Goal: Task Accomplishment & Management: Complete application form

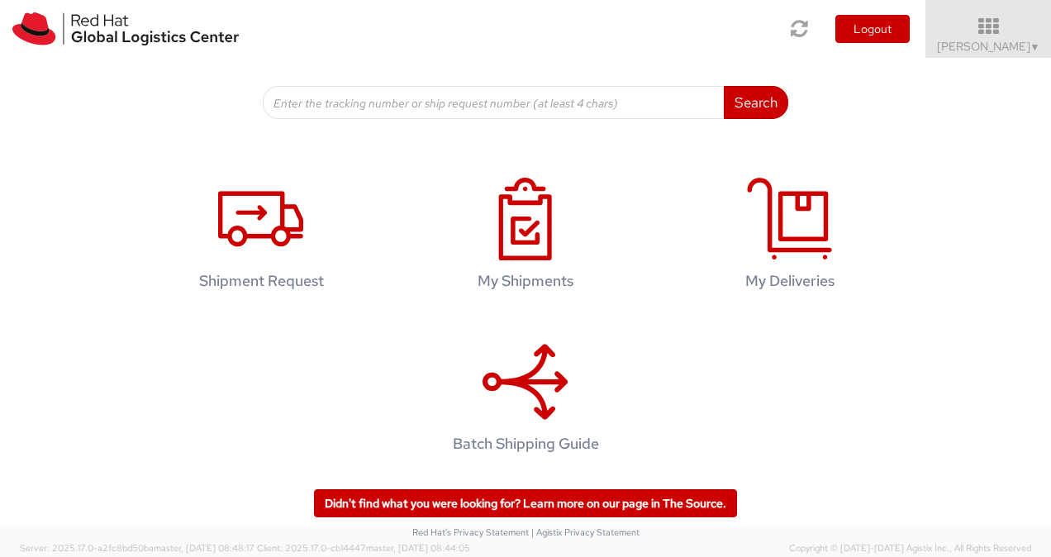
scroll to position [246, 0]
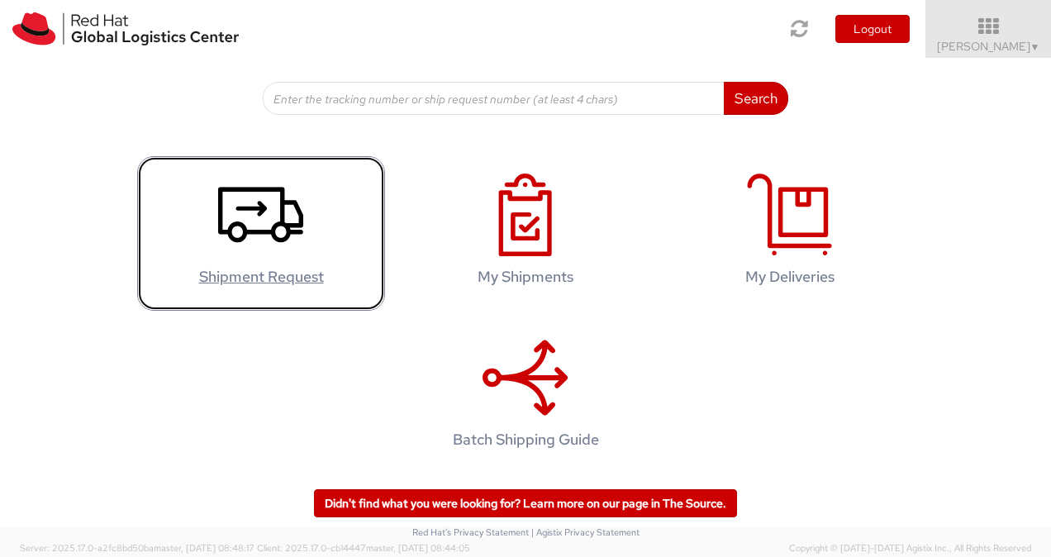
click at [296, 271] on h4 "Shipment Request" at bounding box center [261, 277] width 213 height 17
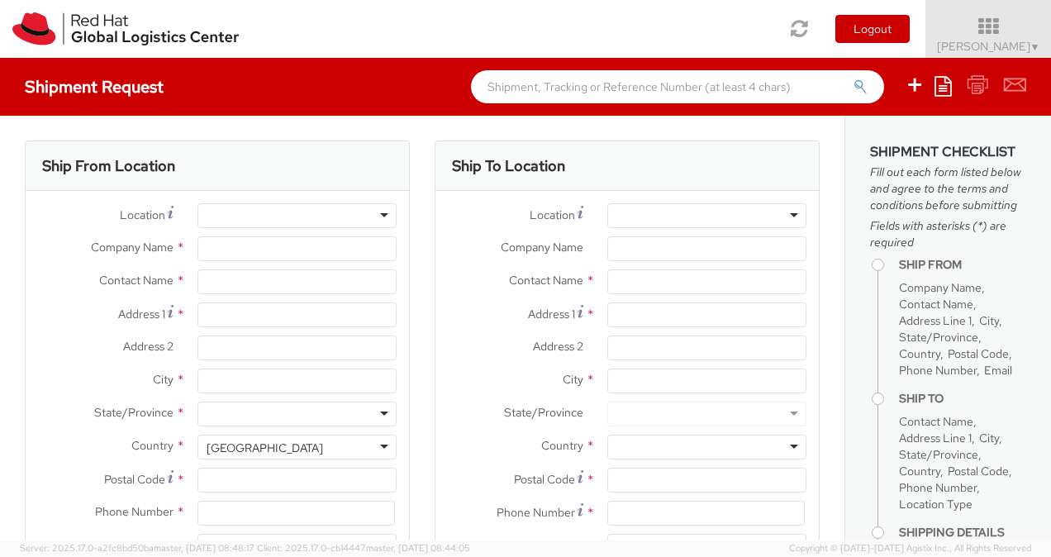
type input "Red Hat India Private Limited"
type input "[PERSON_NAME]"
type input "Bagmane [GEOGRAPHIC_DATA]"
type input "FL 10, [GEOGRAPHIC_DATA], [GEOGRAPHIC_DATA]"
type input "[GEOGRAPHIC_DATA]"
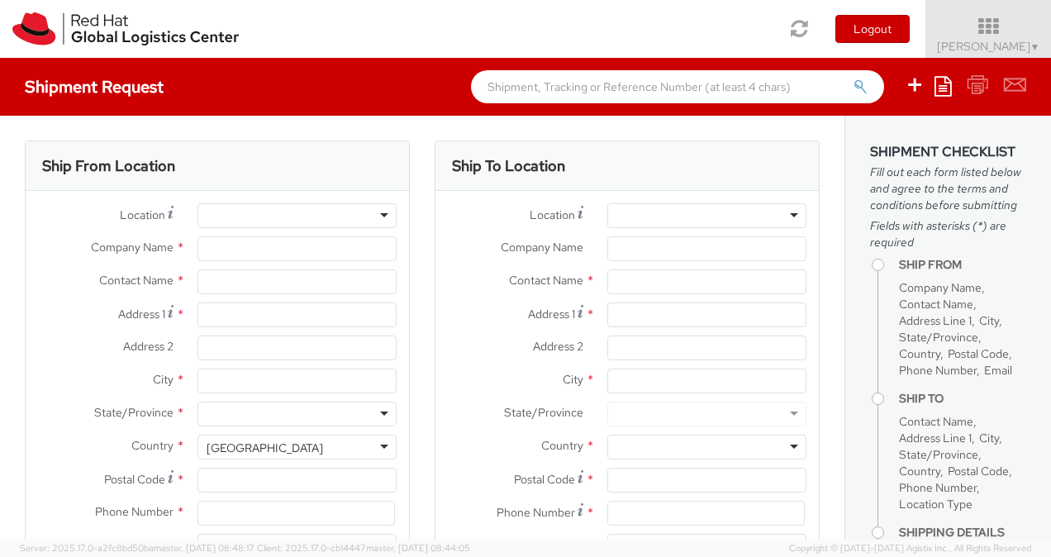
type input "560037"
type input "918067935000"
type input "[EMAIL_ADDRESS][DOMAIN_NAME]"
select select "CM"
select select "KGS"
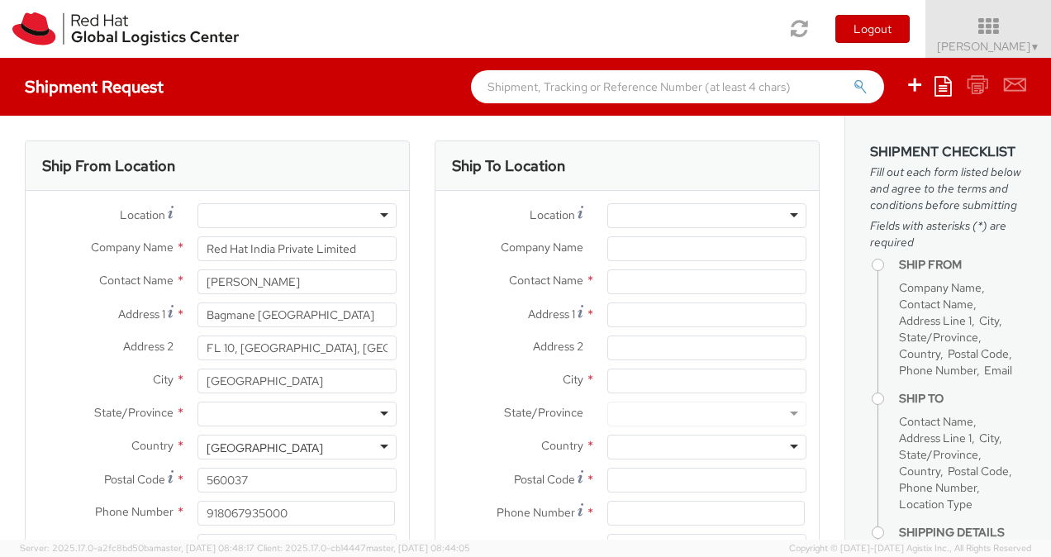
select select
select select "191"
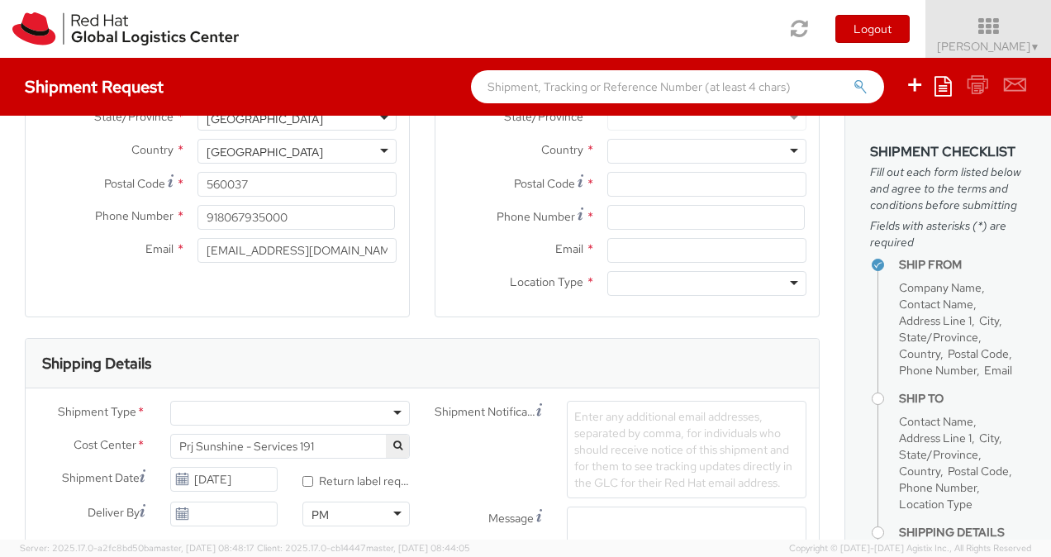
scroll to position [331, 0]
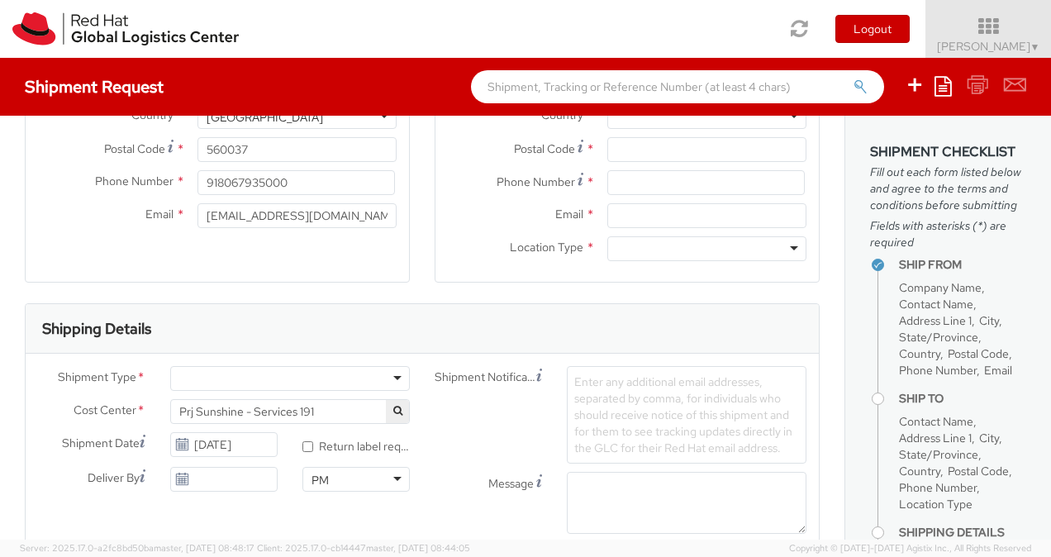
click at [397, 369] on div at bounding box center [290, 378] width 240 height 25
click at [476, 313] on div "Shipping Details" at bounding box center [423, 329] width 794 height 50
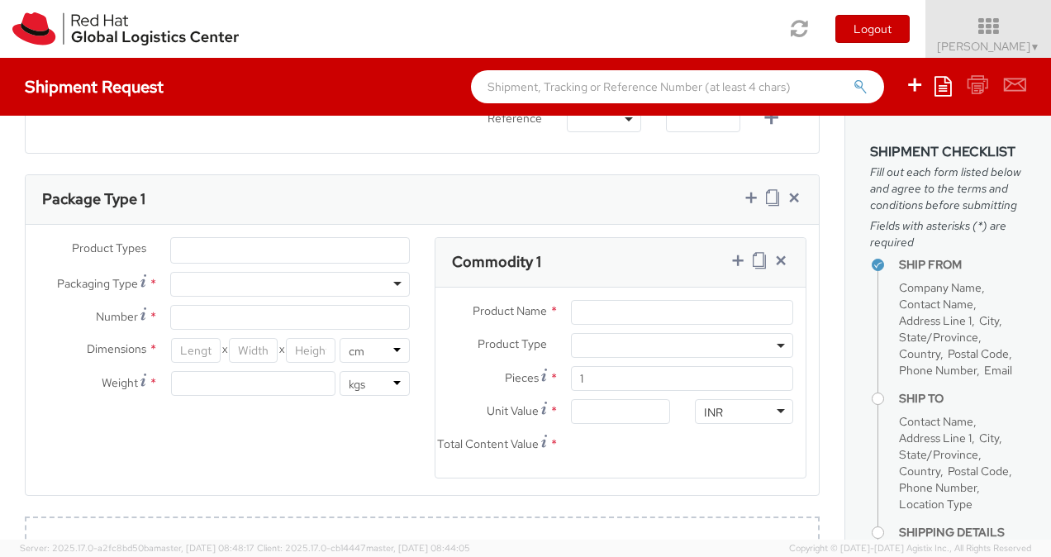
scroll to position [744, 0]
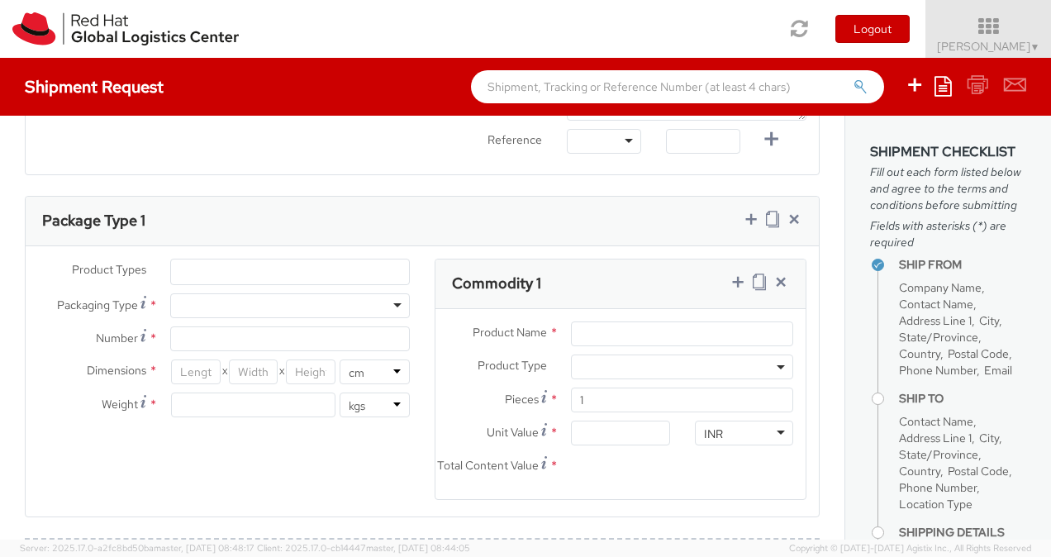
click at [393, 302] on div at bounding box center [290, 305] width 240 height 25
click at [379, 145] on div "Shipment Type * Batch Business Cost Center * Prj Sunshine - Services 191 Prj Su…" at bounding box center [423, 57] width 794 height 209
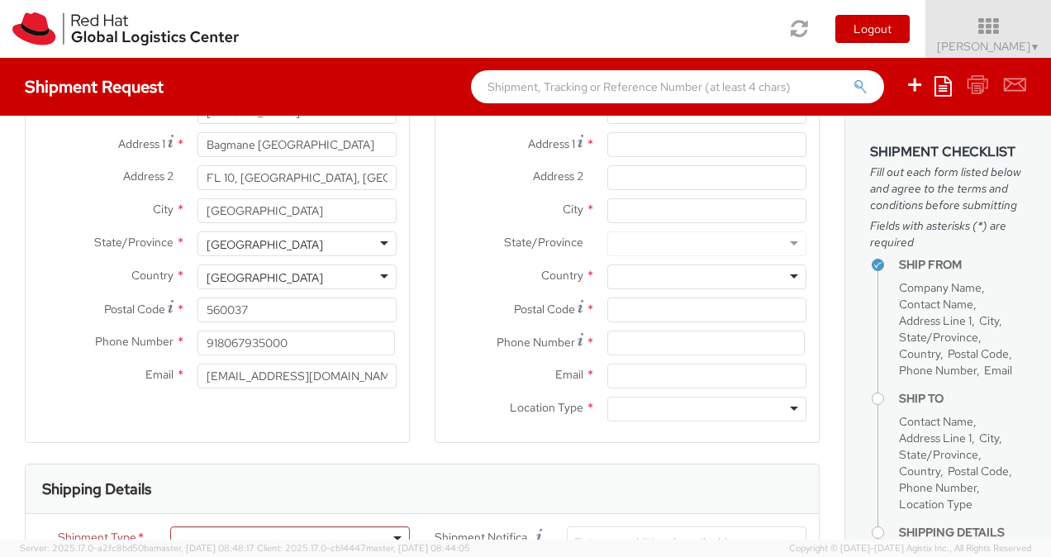
scroll to position [331, 0]
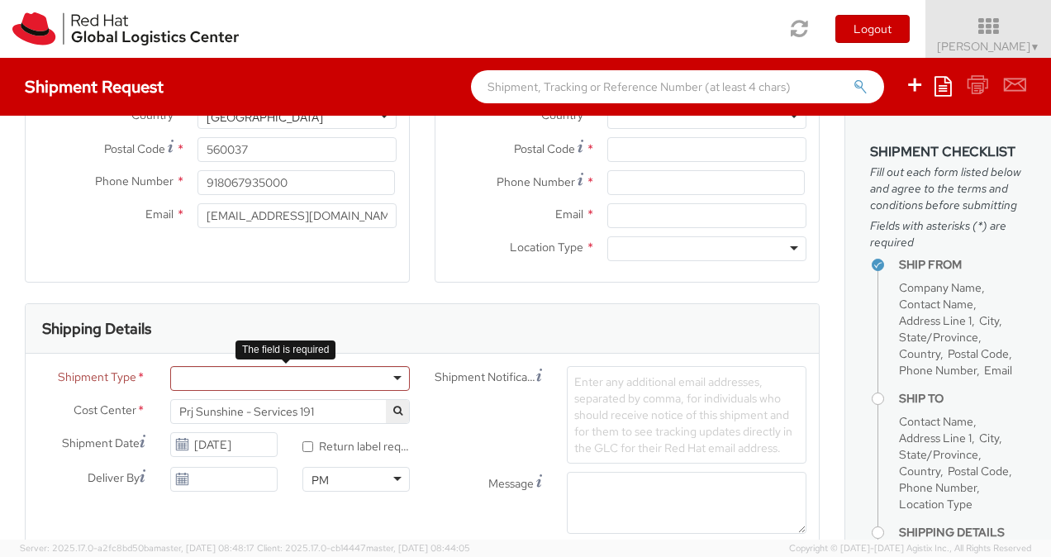
click at [382, 369] on div at bounding box center [290, 378] width 240 height 25
click at [471, 329] on div "Shipping Details" at bounding box center [423, 329] width 794 height 50
